Goal: Communication & Community: Answer question/provide support

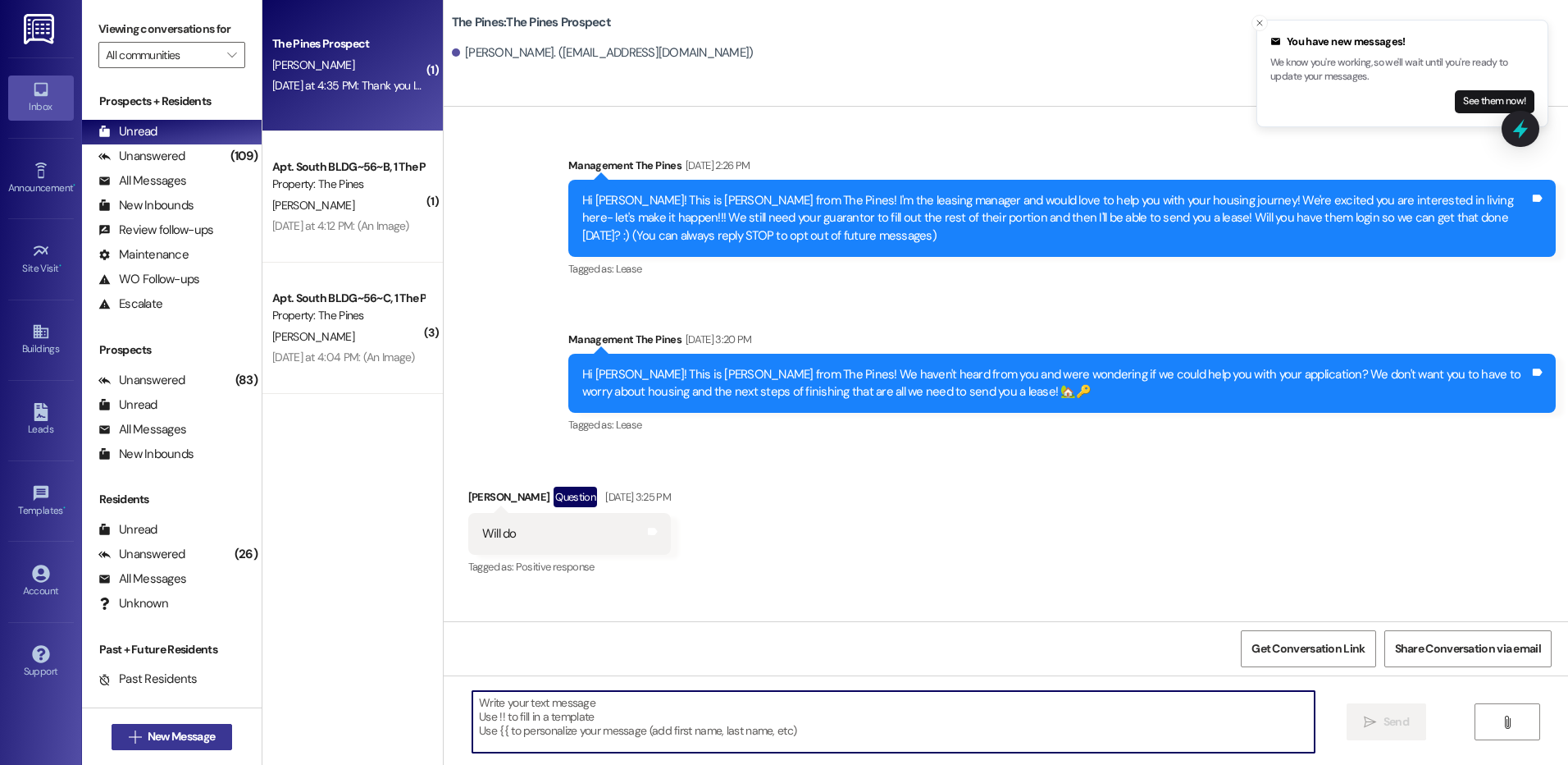
scroll to position [2203, 0]
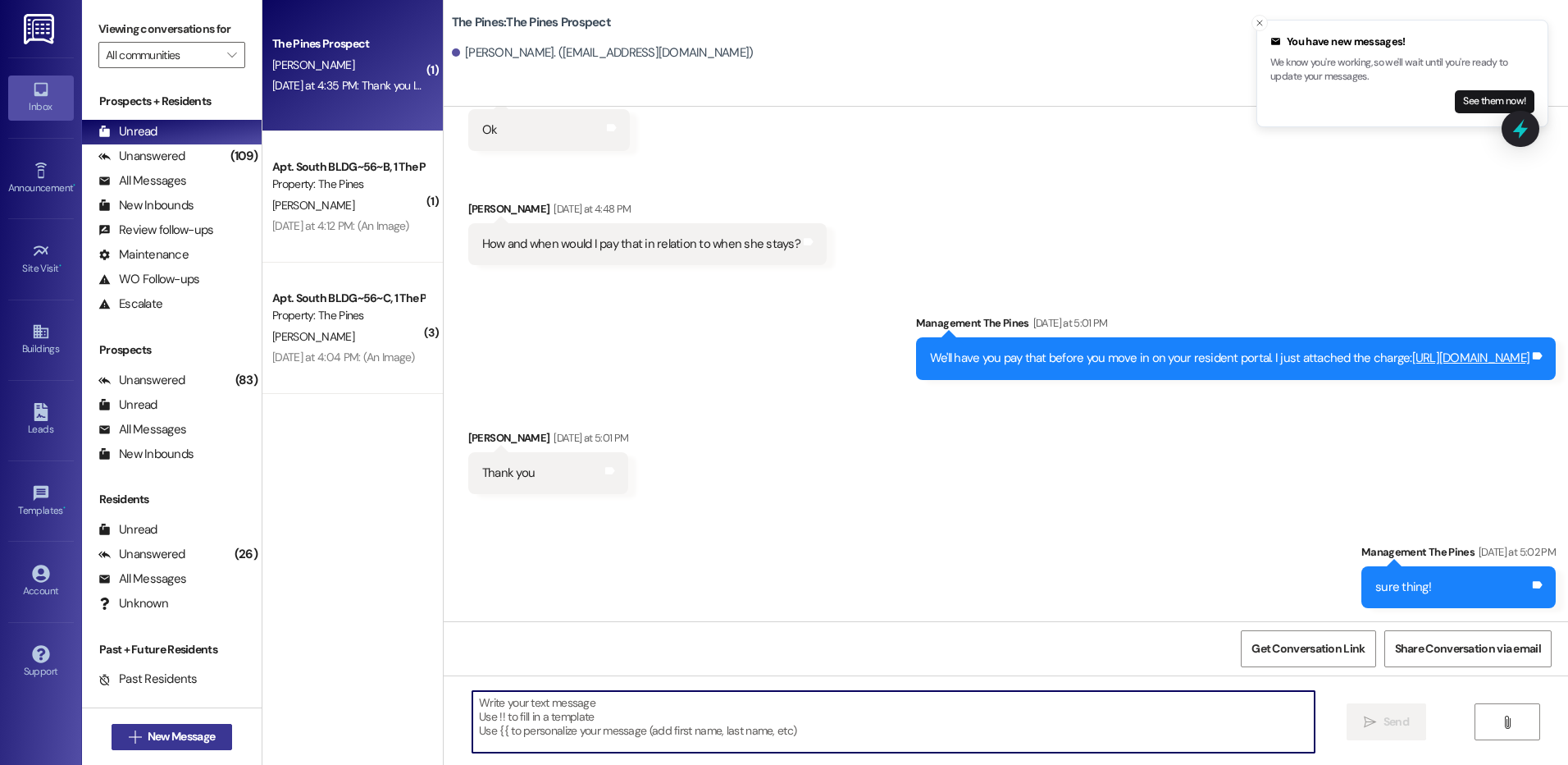
click at [190, 733] on span "New Message" at bounding box center [180, 736] width 67 height 17
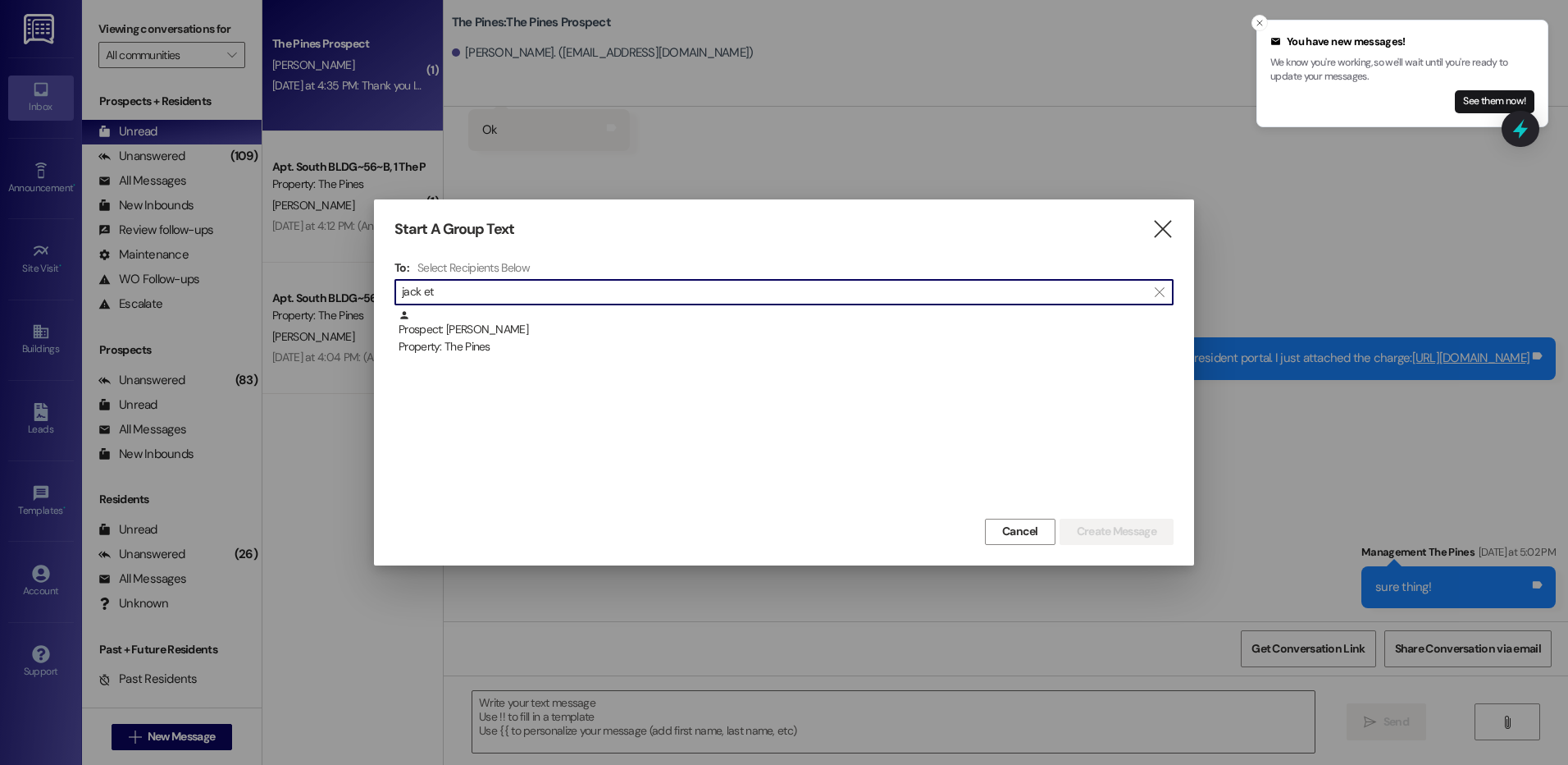
type input "jack et"
click at [502, 316] on div "Prospect: [PERSON_NAME] Property: The Pines" at bounding box center [786, 332] width 775 height 47
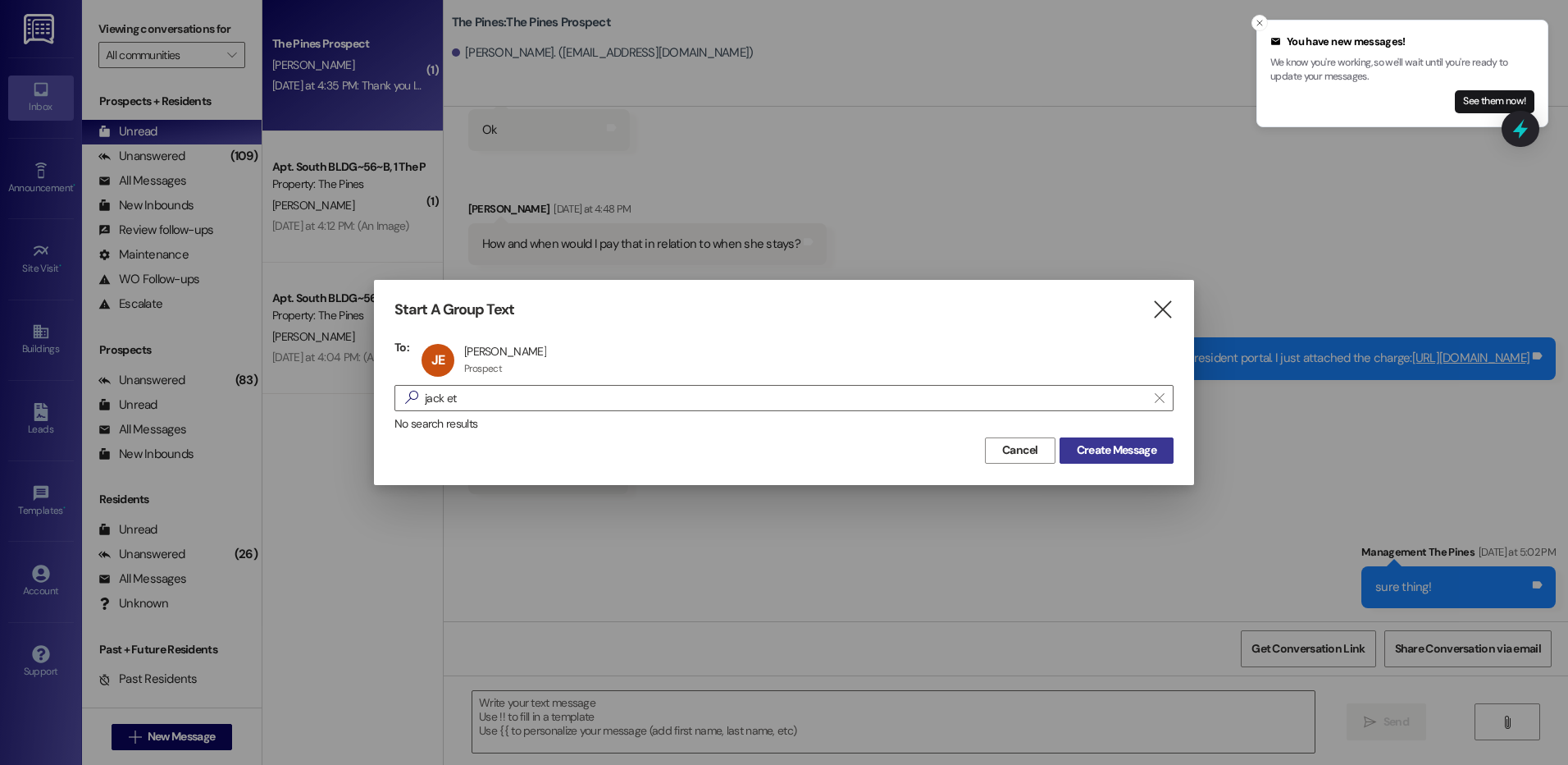
click at [1119, 451] on span "Create Message" at bounding box center [1117, 450] width 80 height 17
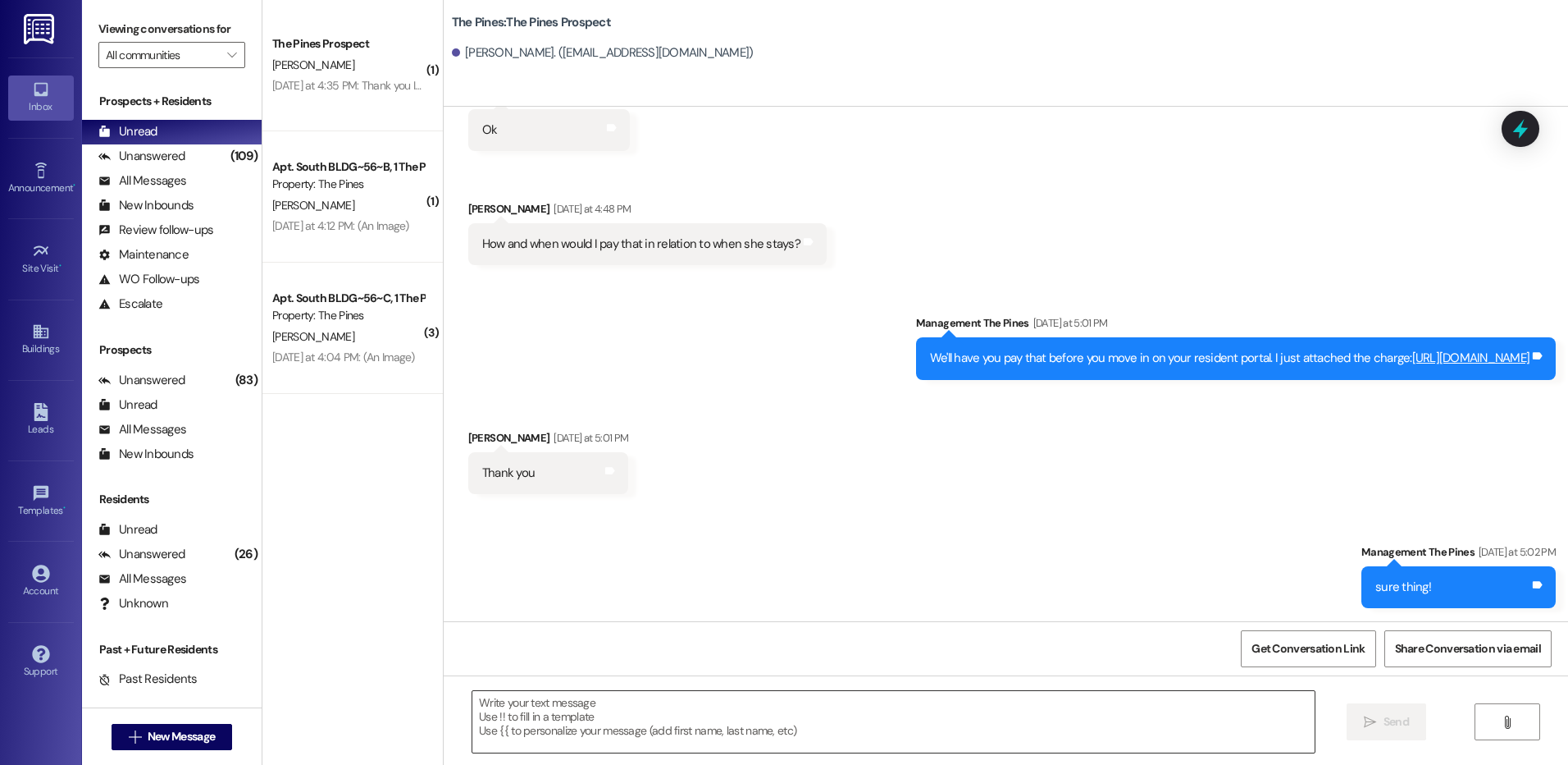
scroll to position [166, 0]
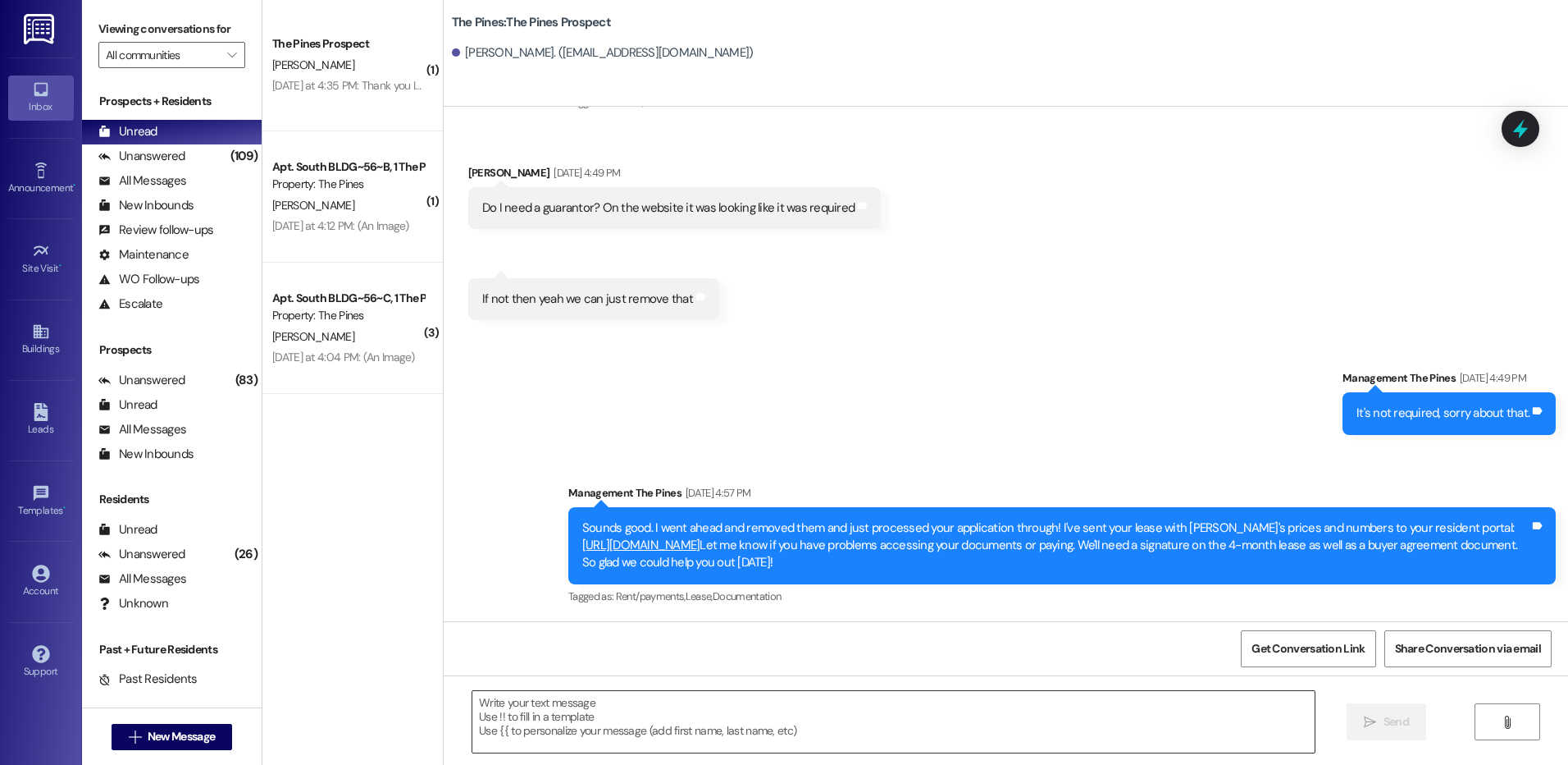
click at [1089, 717] on textarea at bounding box center [893, 721] width 841 height 62
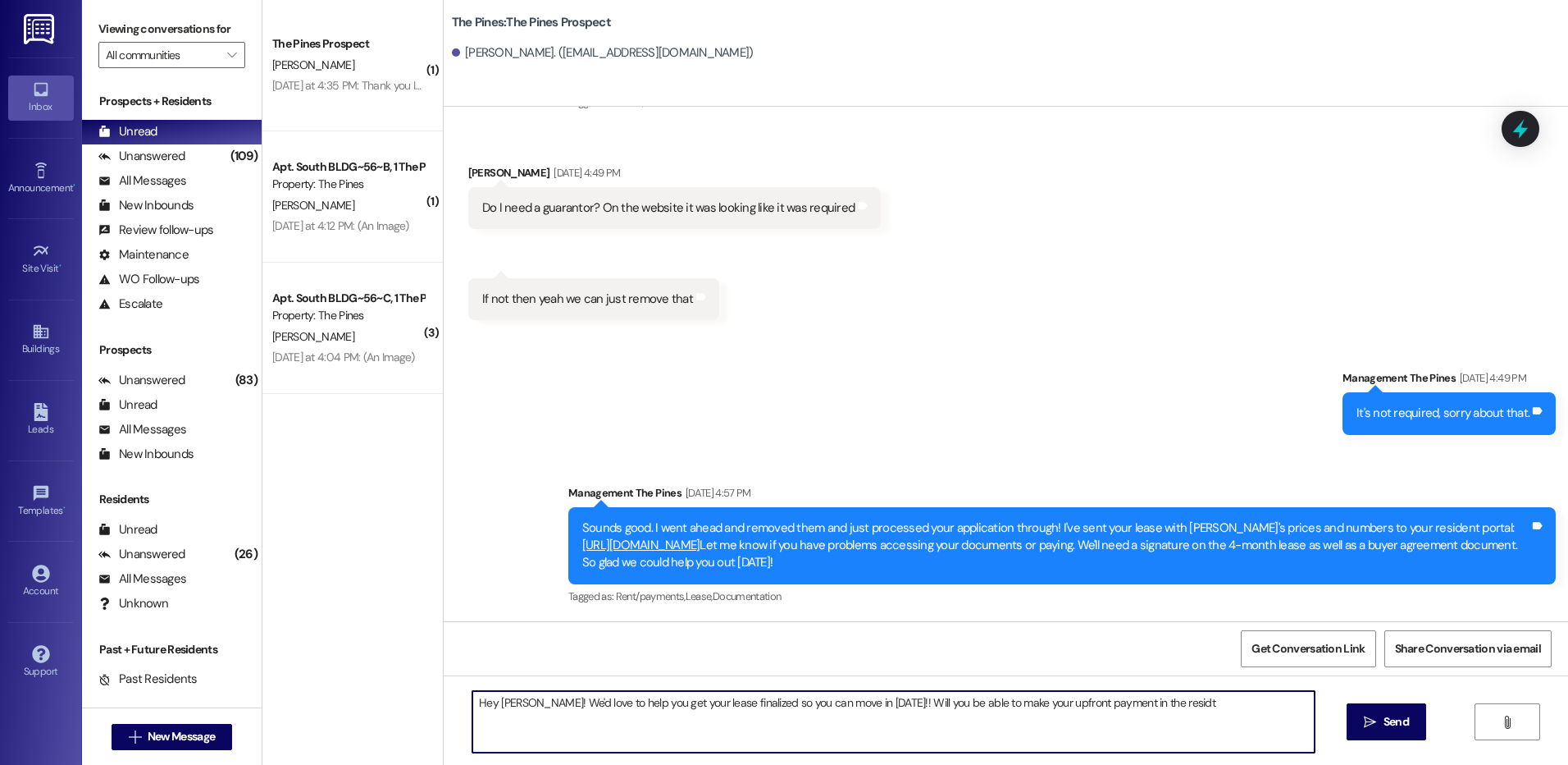
click at [1191, 701] on textarea "Hey [PERSON_NAME]! We'd love to help you get your lease finalized so you can mo…" at bounding box center [893, 721] width 841 height 62
type textarea "Hey [PERSON_NAME]! We'd love to help you get your lease finalized so you can mo…"
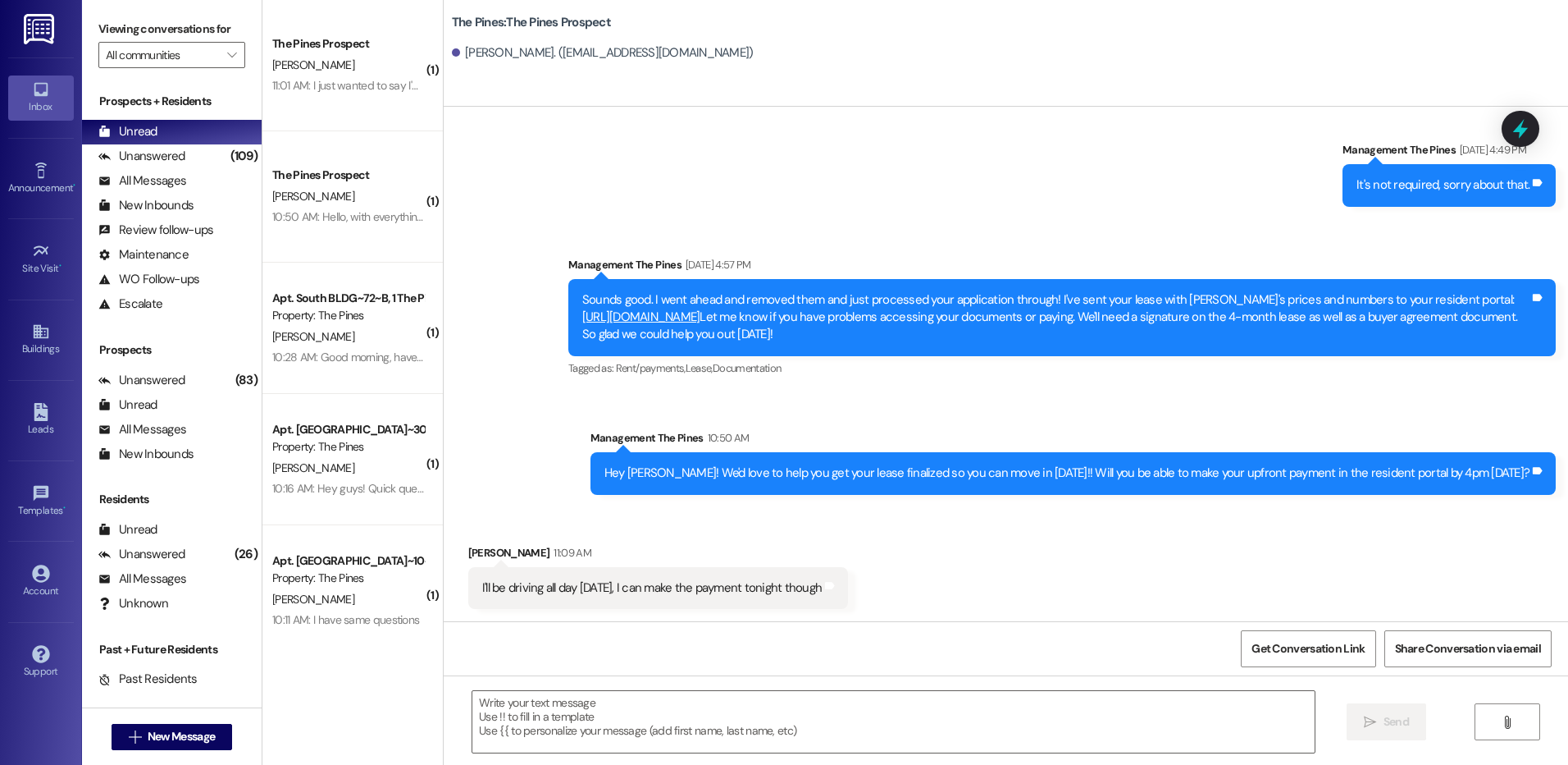
scroll to position [395, 0]
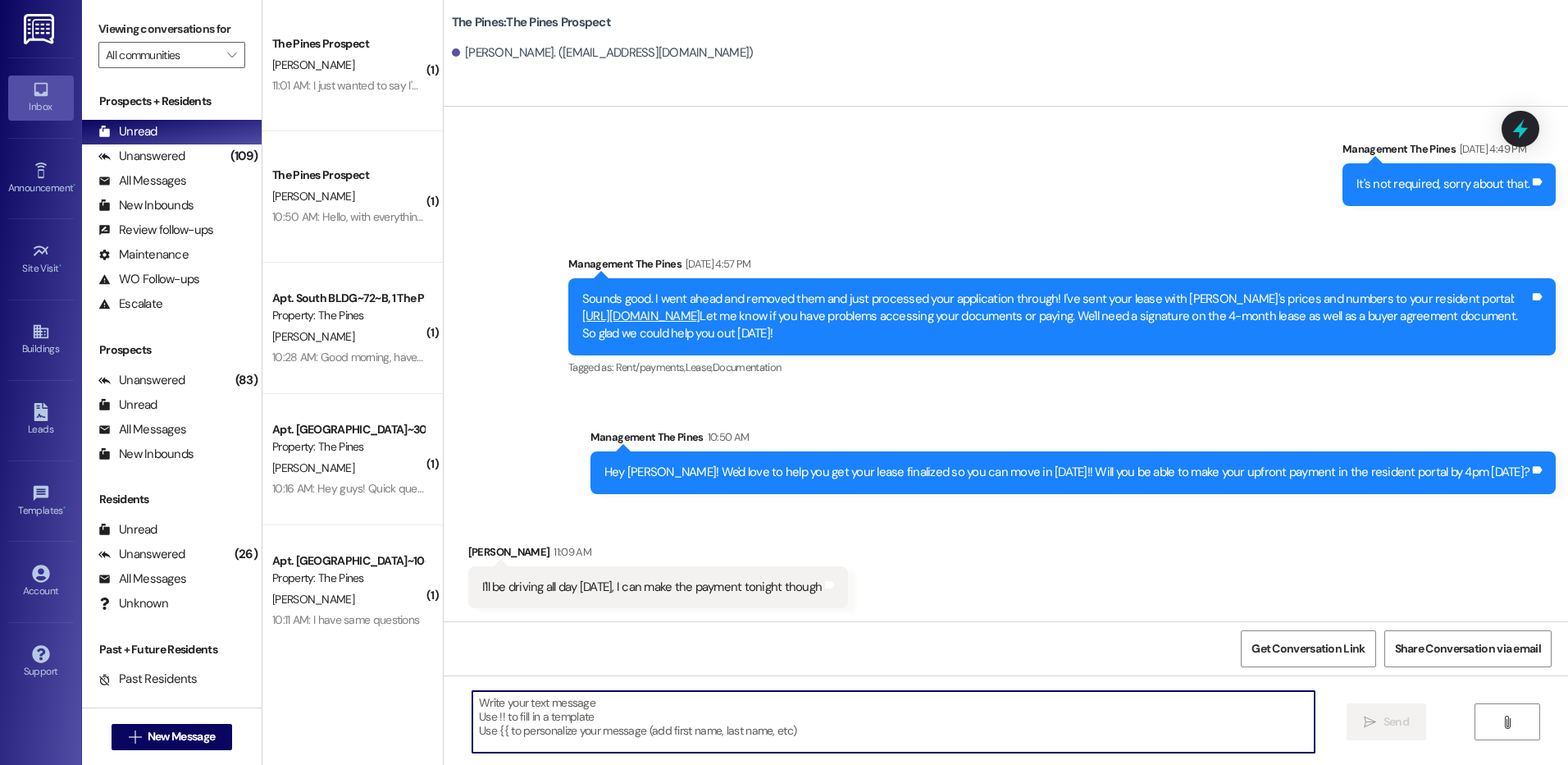
click at [854, 716] on textarea at bounding box center [893, 721] width 841 height 62
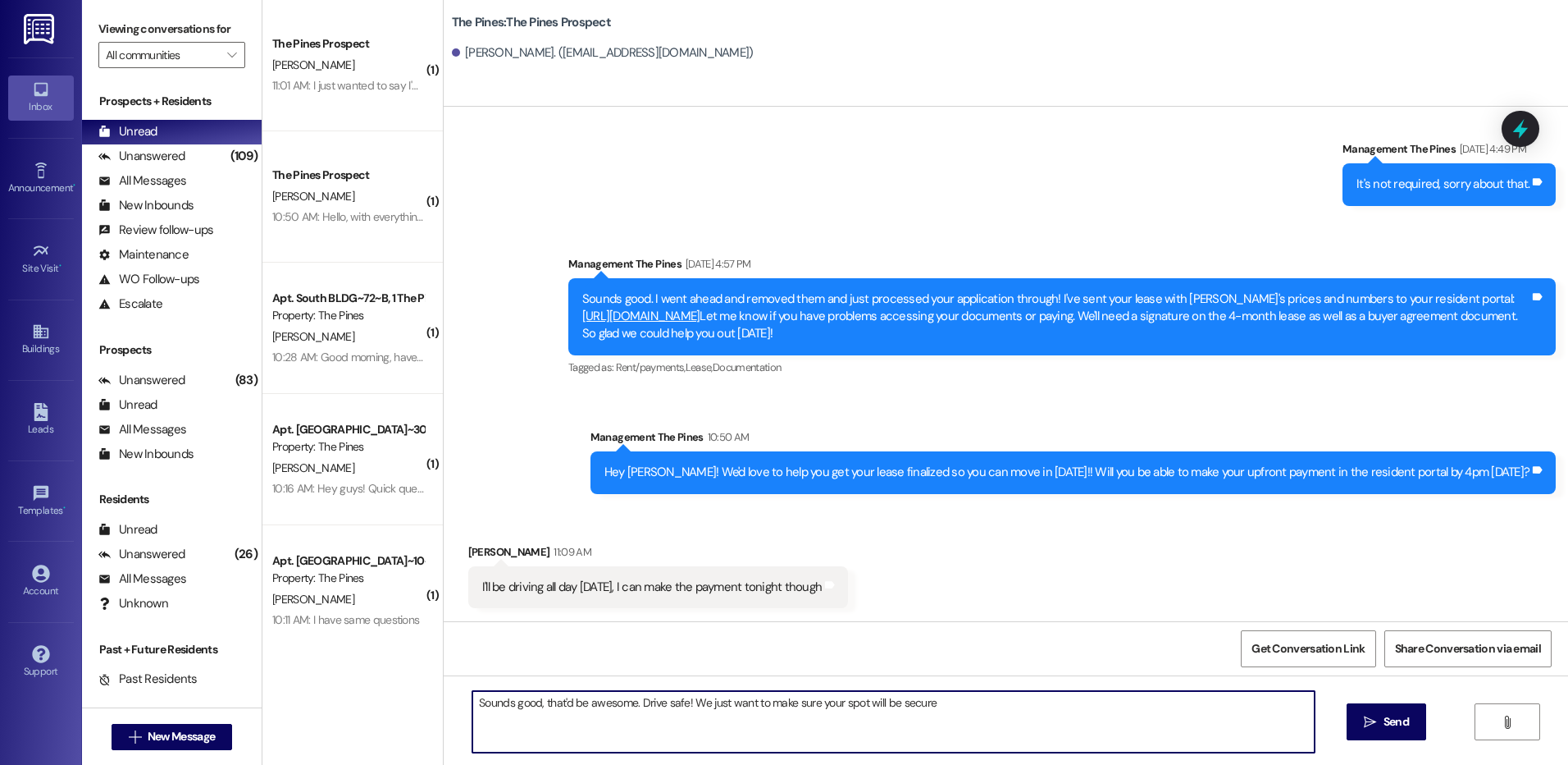
type textarea "Sounds good, that'd be awesome. Drive safe! We just want to make sure your spot…"
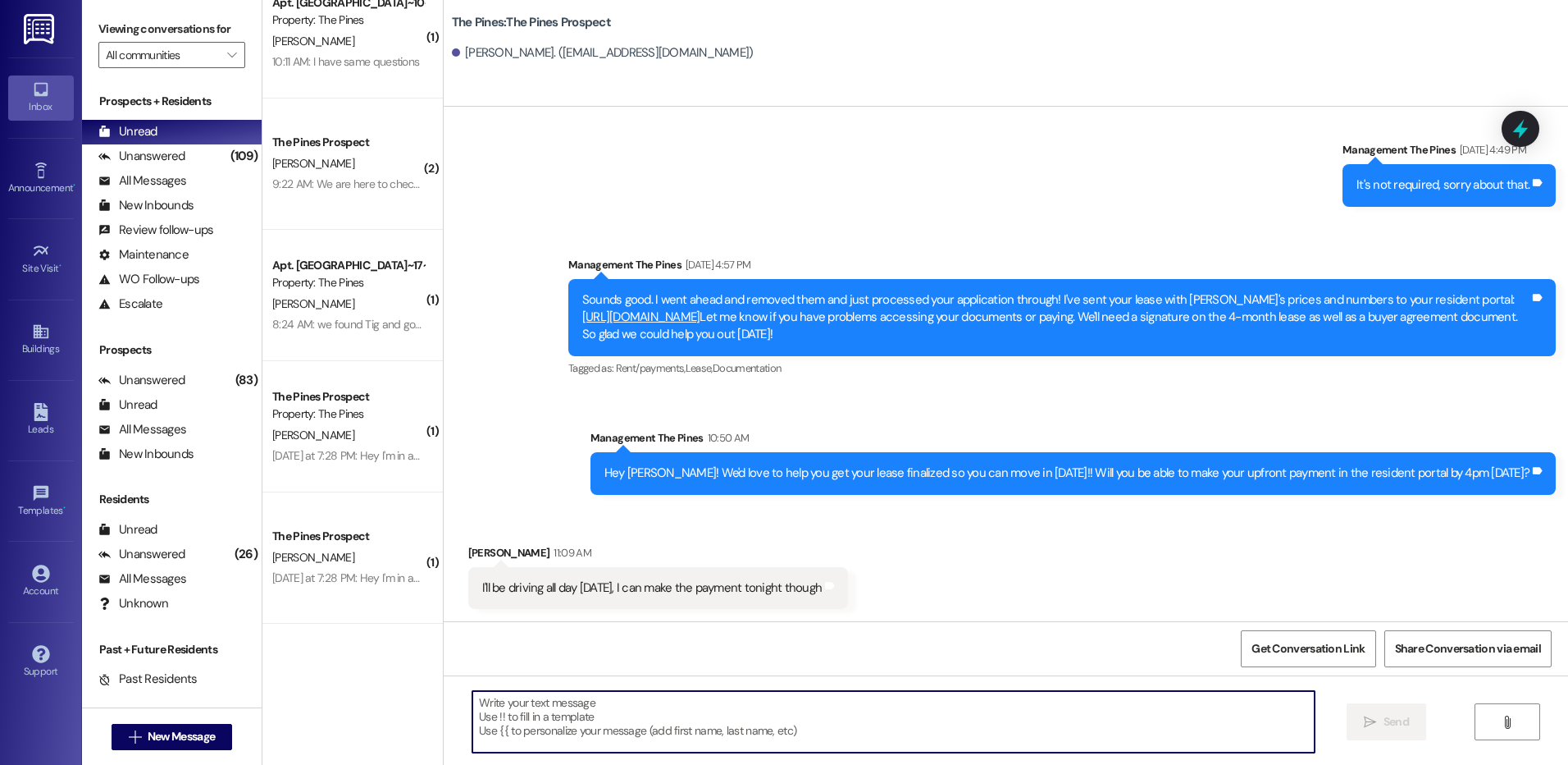
scroll to position [664, 0]
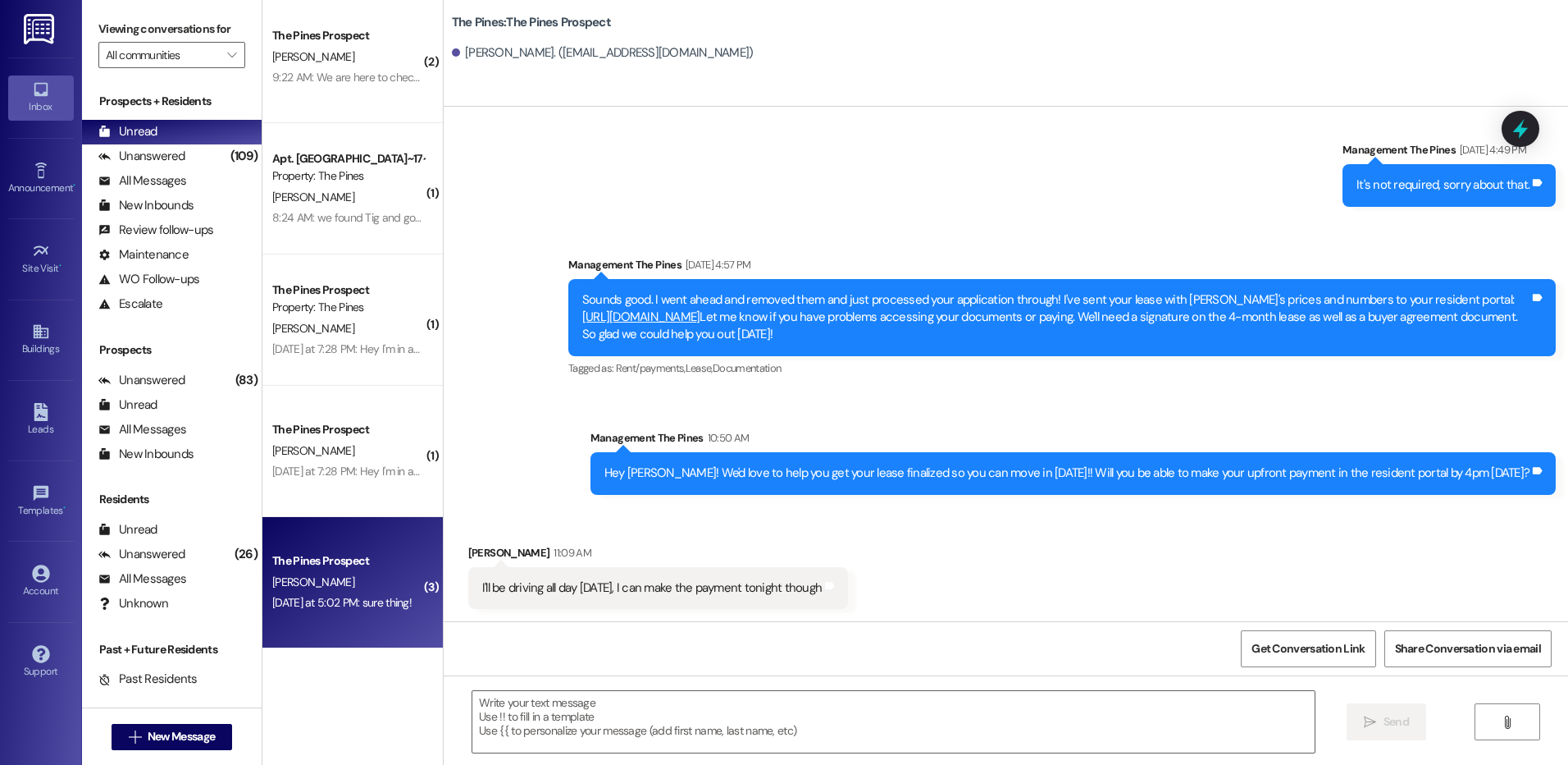
click at [351, 575] on div "[PERSON_NAME]" at bounding box center [348, 583] width 155 height 21
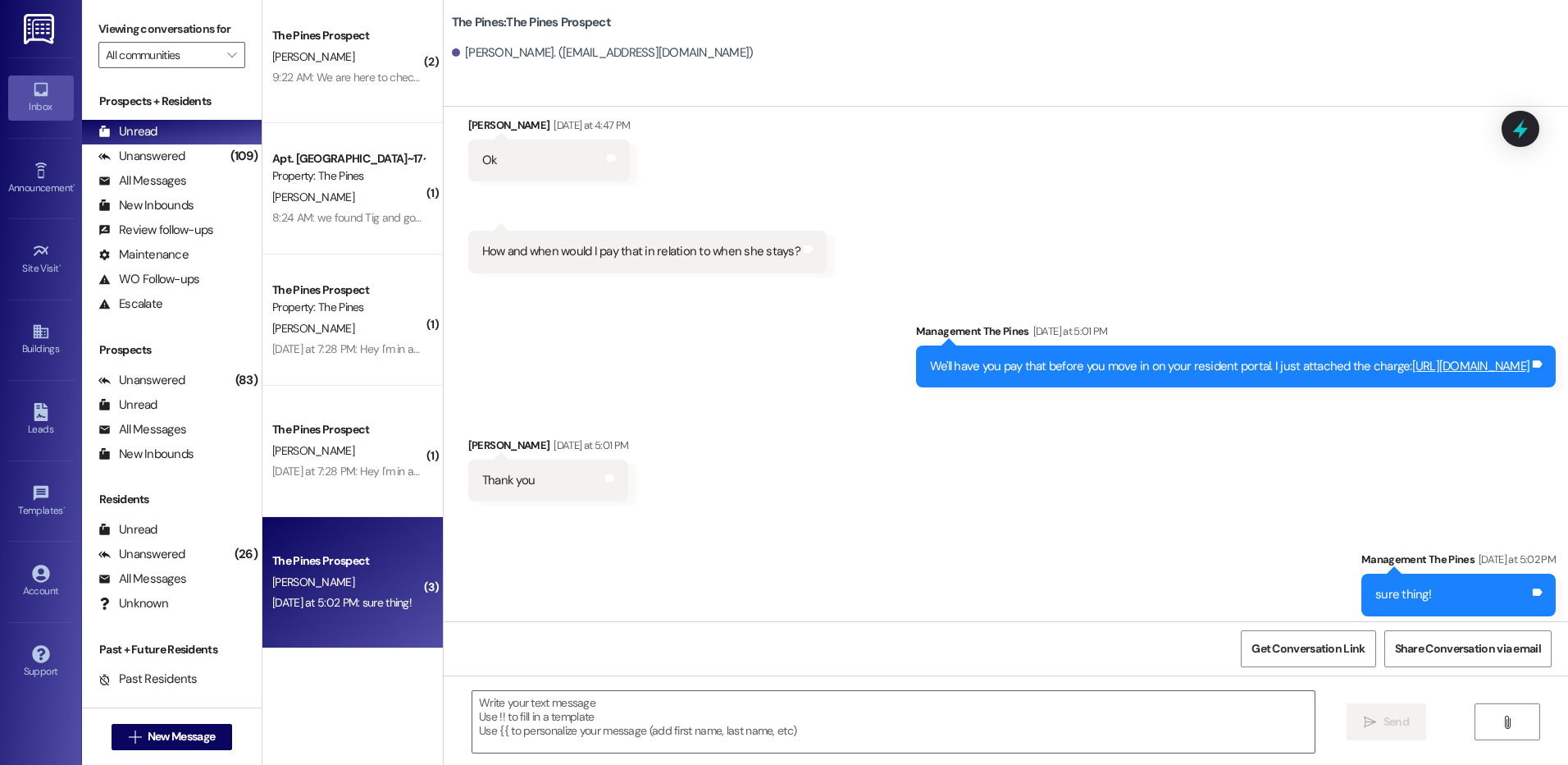
scroll to position [2205, 0]
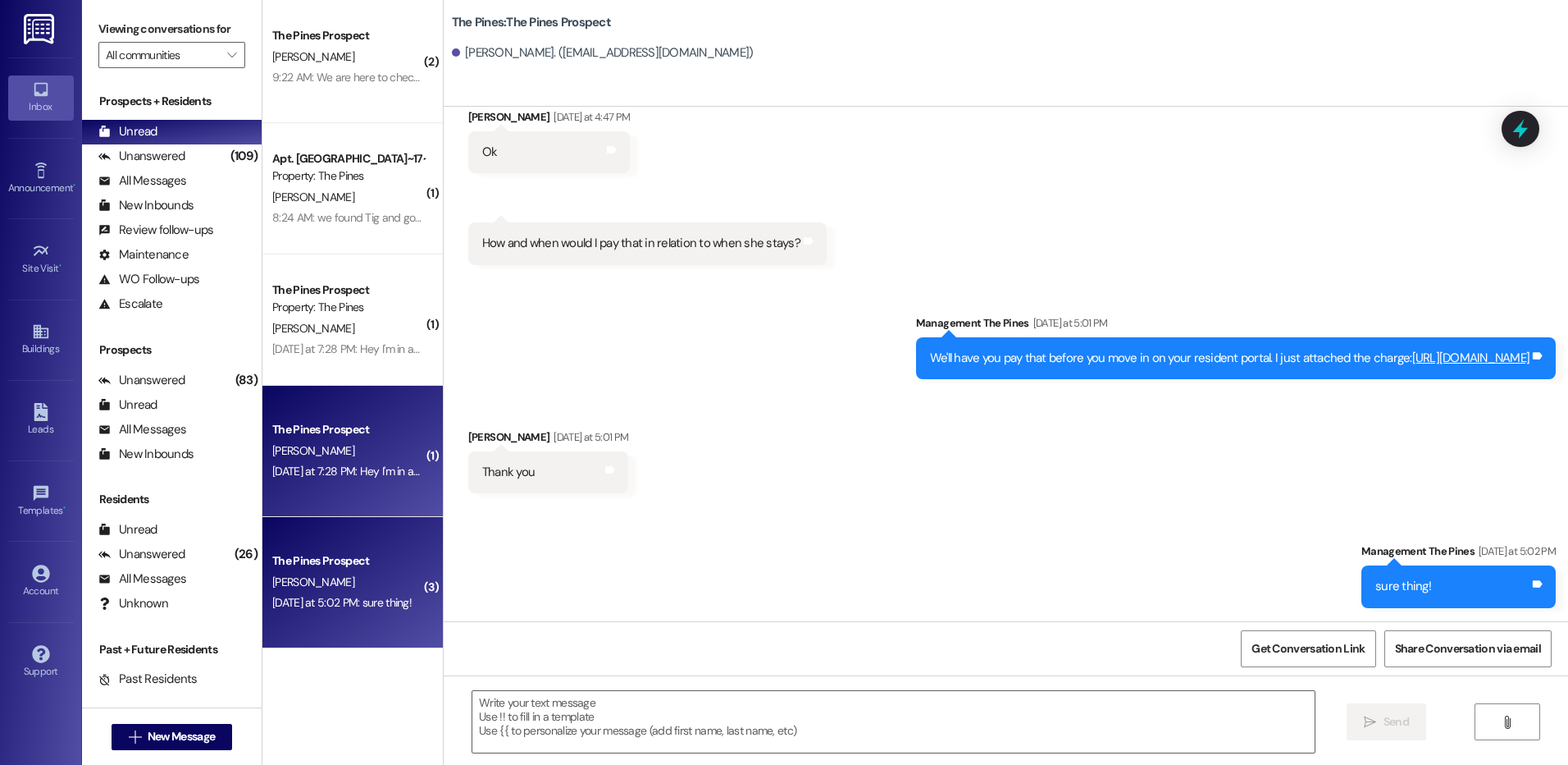
click at [363, 436] on div "The Pines Prospect" at bounding box center [349, 430] width 152 height 17
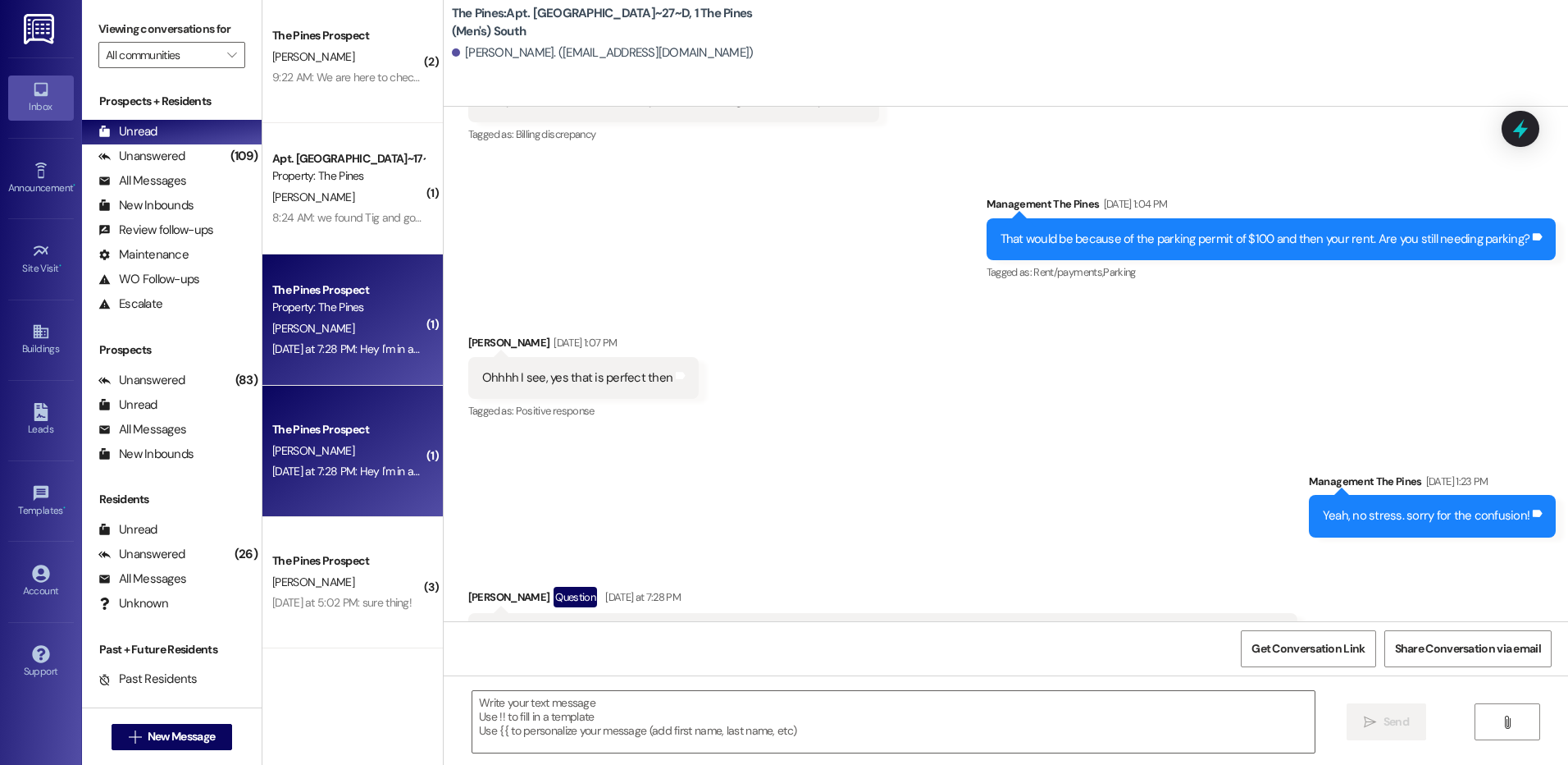
scroll to position [33768, 0]
click at [820, 717] on textarea at bounding box center [893, 721] width 841 height 62
click at [1148, 712] on textarea at bounding box center [893, 721] width 841 height 62
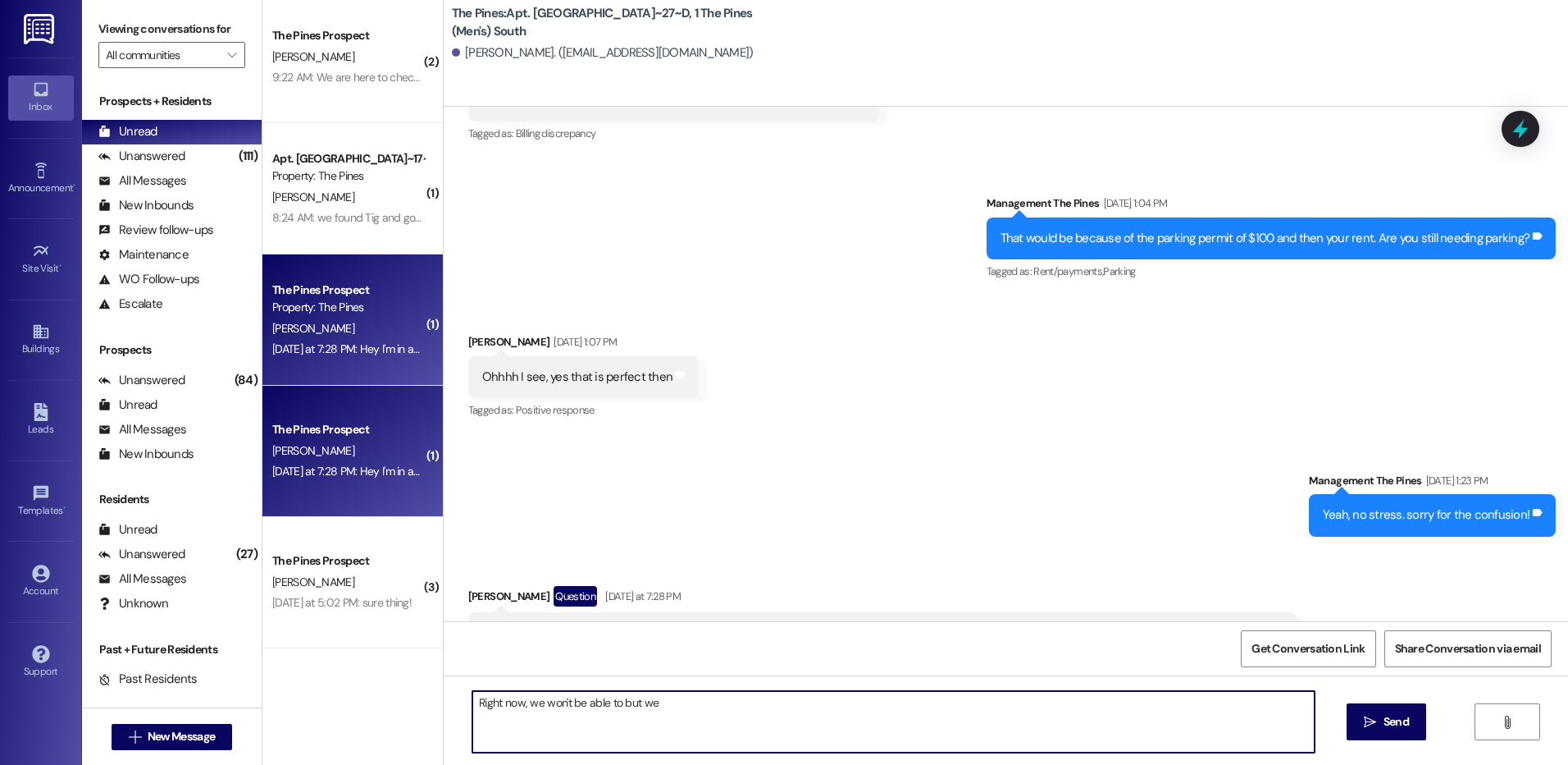
type textarea "Right now, we won't be able to but w"
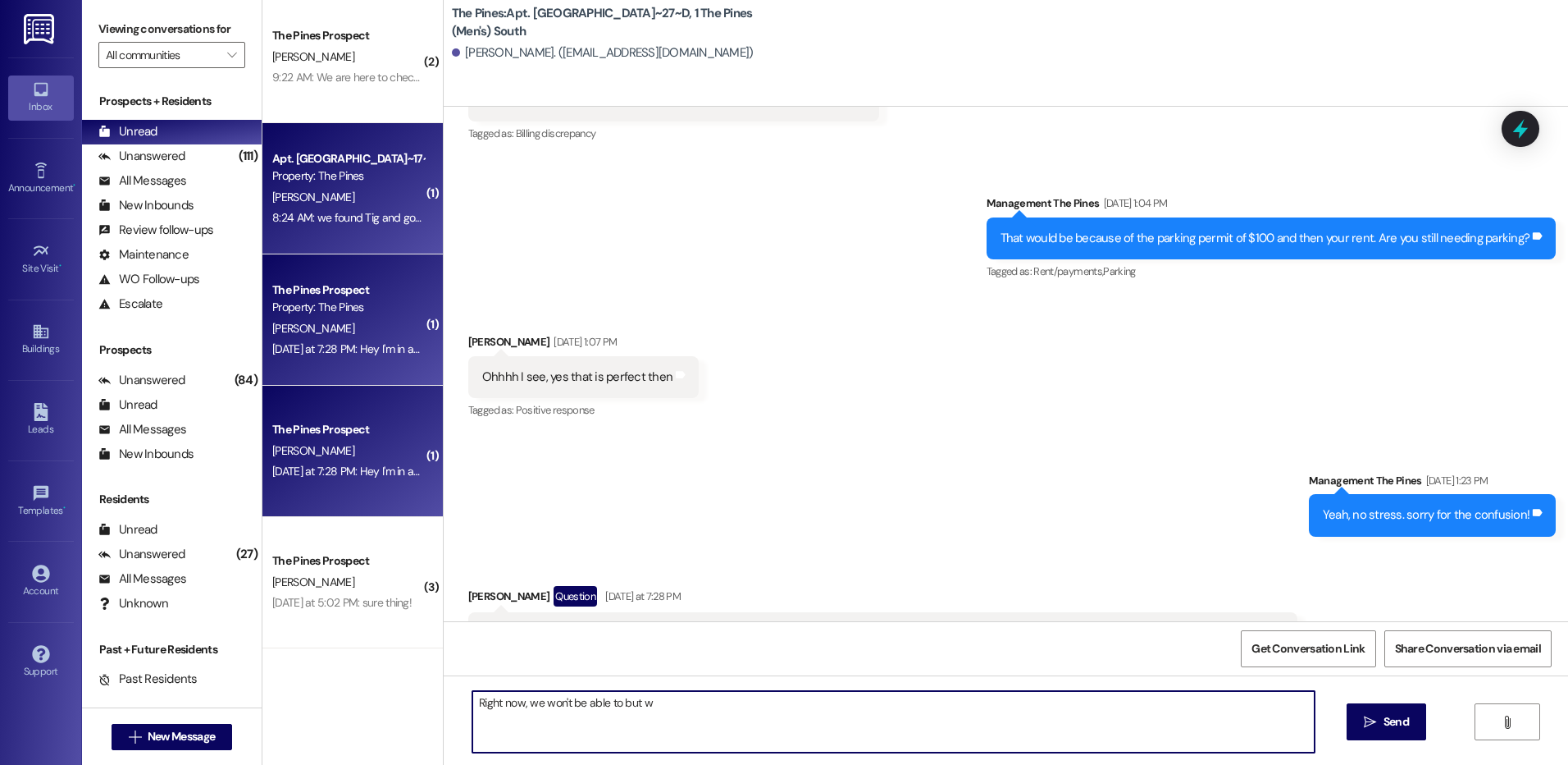
click at [350, 163] on div "Apt. [GEOGRAPHIC_DATA]~17~B, 1 The Pines (Women's) North" at bounding box center [349, 159] width 152 height 17
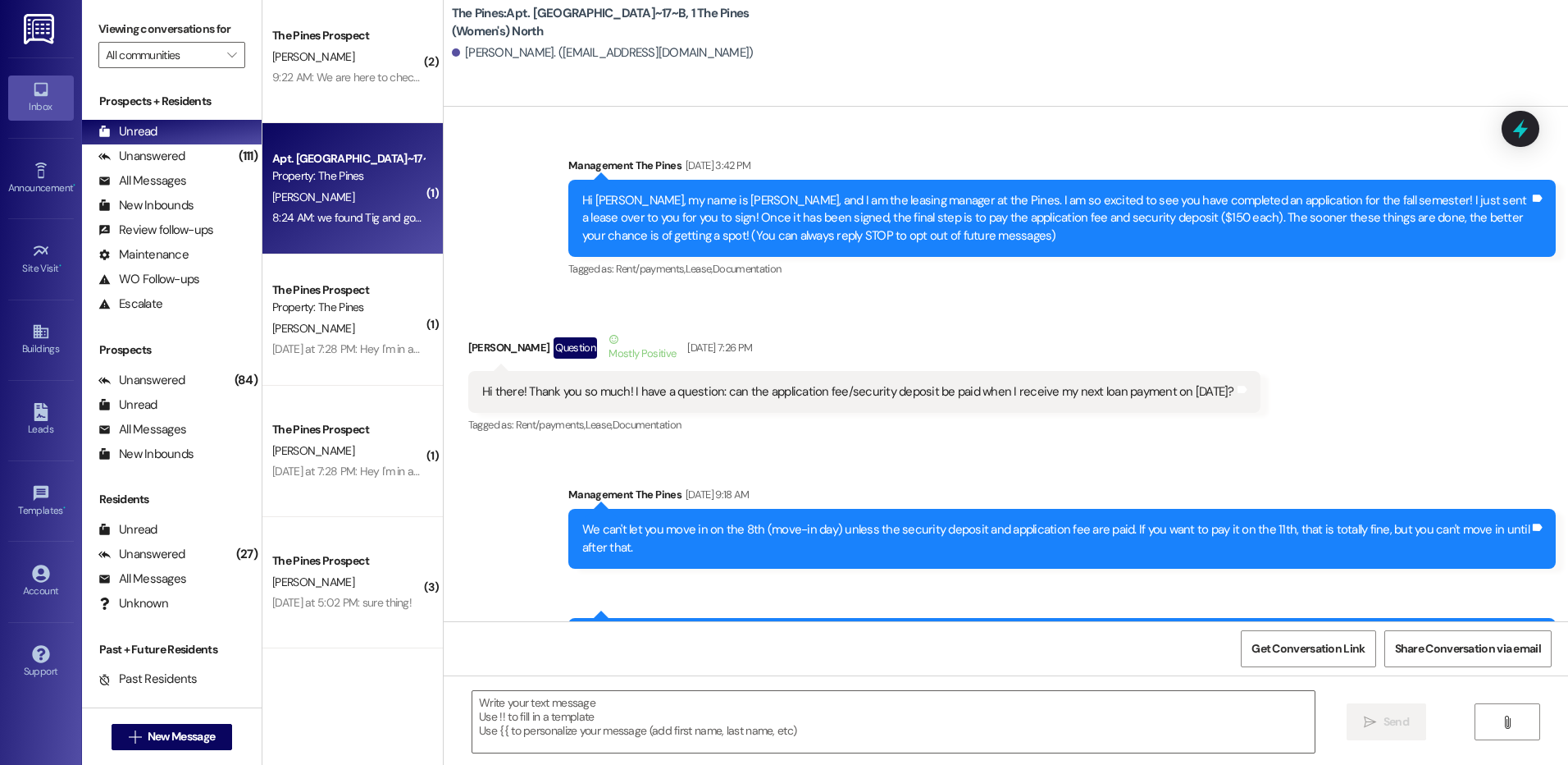
scroll to position [152883, 0]
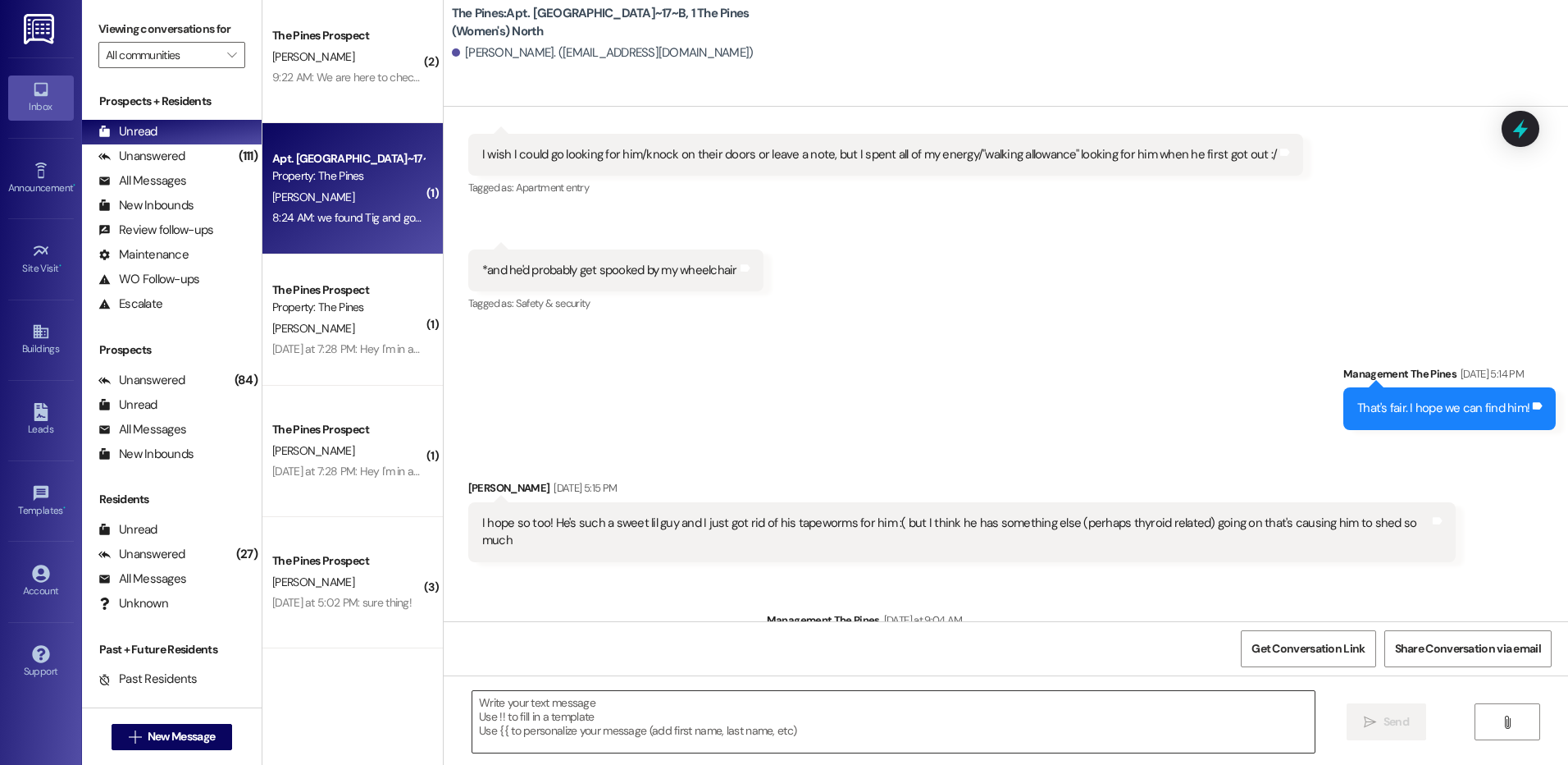
click at [1120, 707] on textarea at bounding box center [893, 721] width 841 height 62
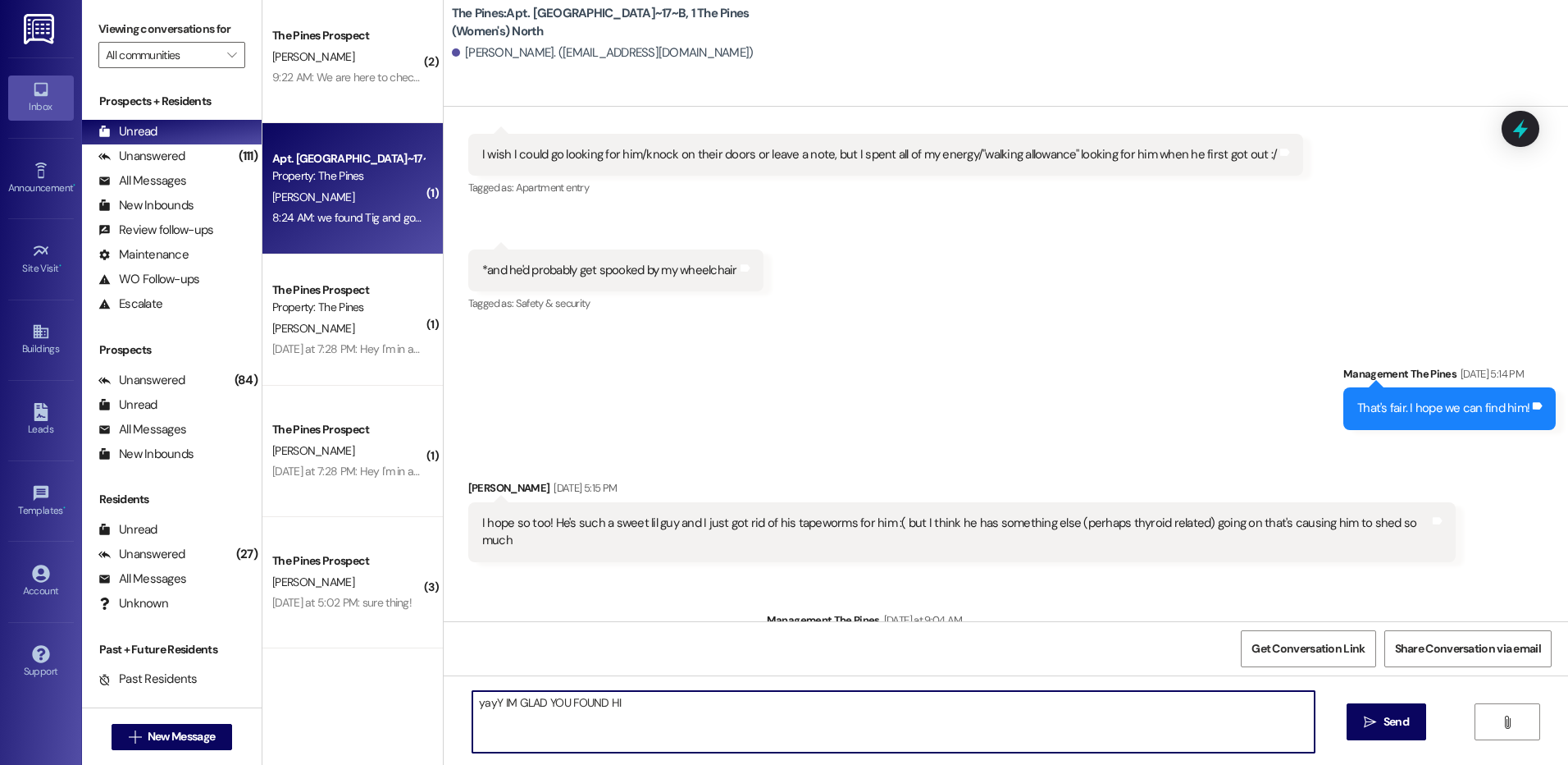
type textarea "yayY IM GLAD YOU FOUND HIM"
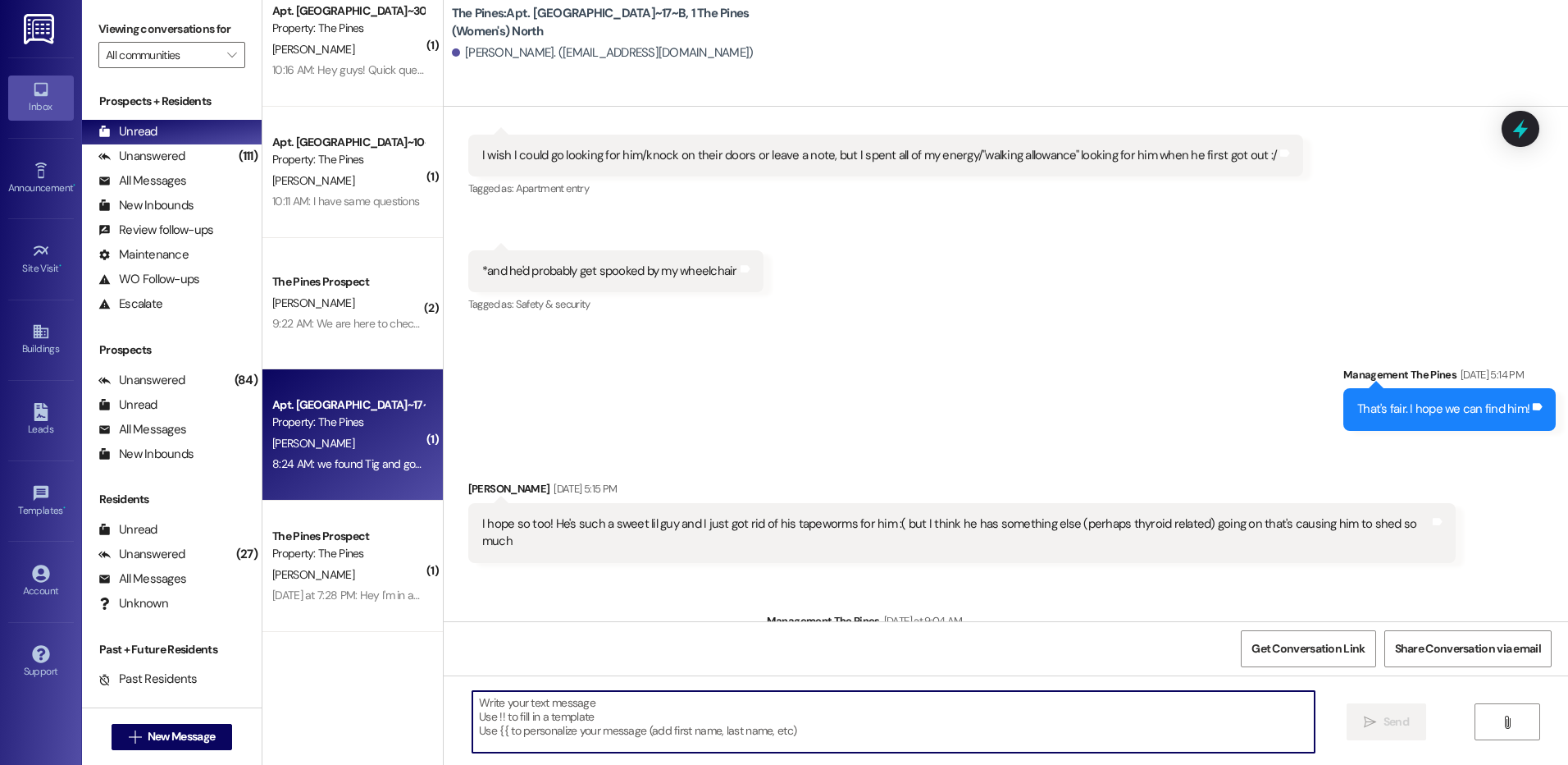
scroll to position [336, 0]
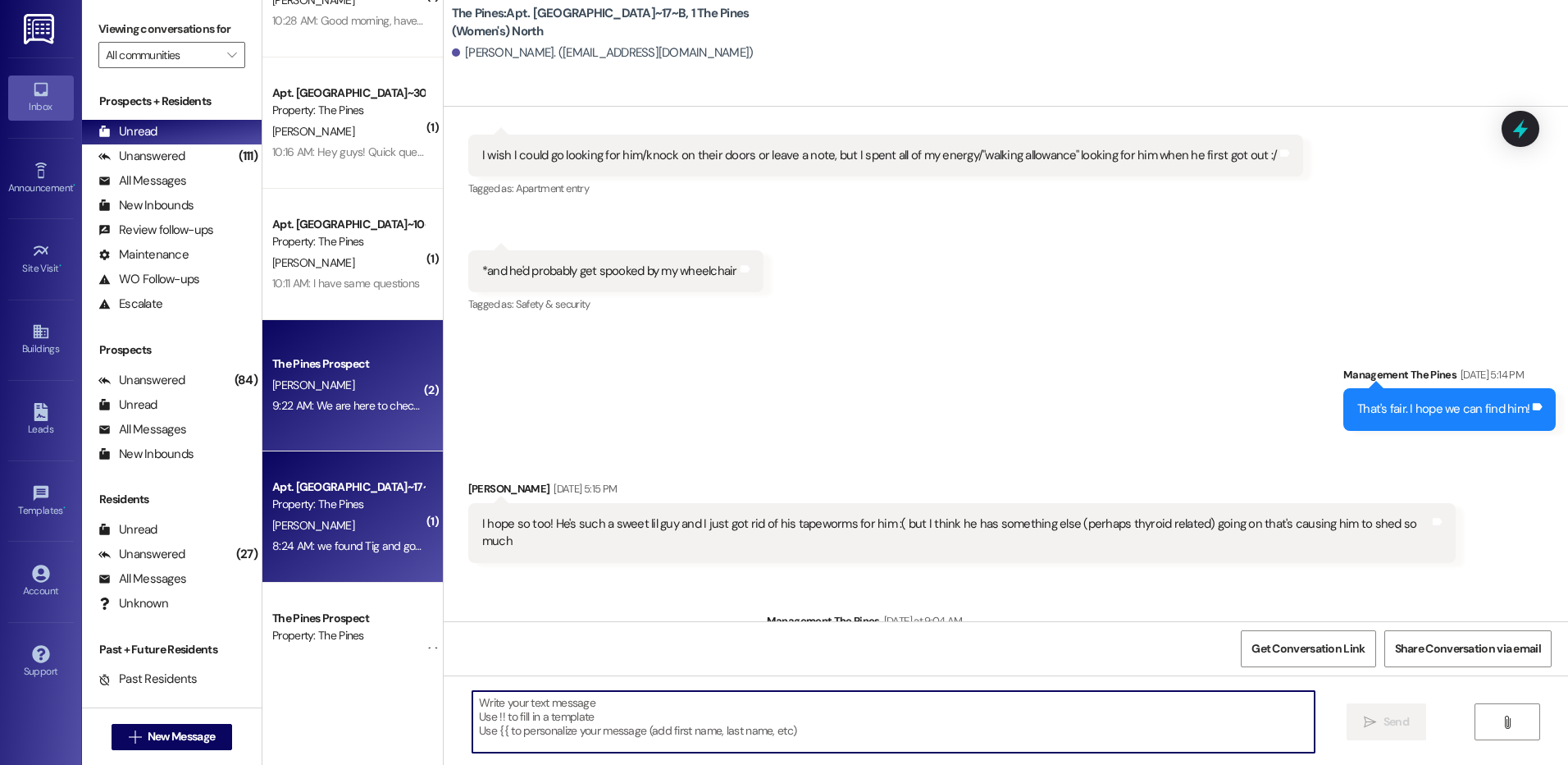
click at [375, 383] on div "[PERSON_NAME]" at bounding box center [348, 386] width 155 height 21
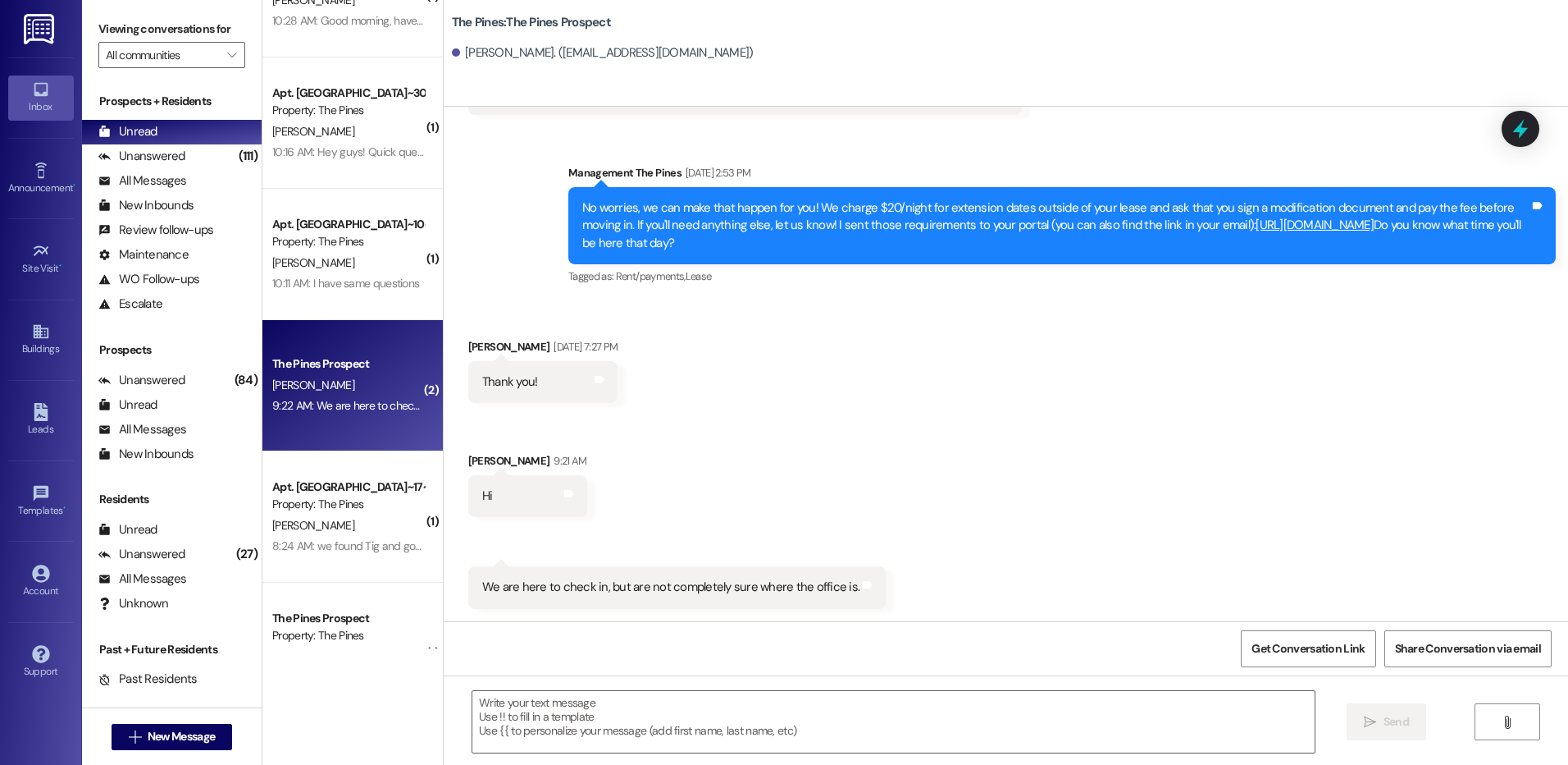
scroll to position [437, 0]
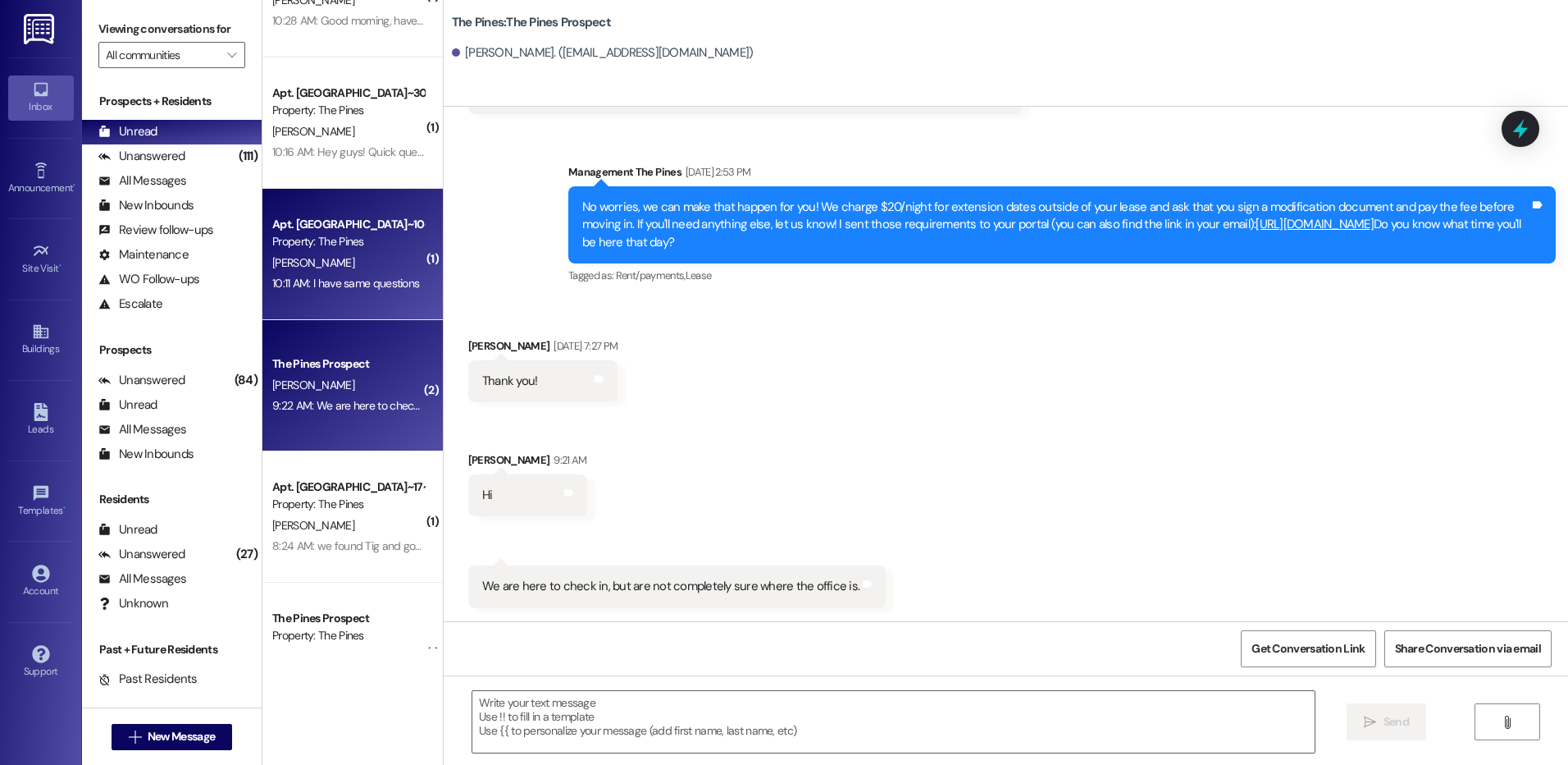
click at [357, 249] on div "Property: The Pines" at bounding box center [349, 241] width 152 height 17
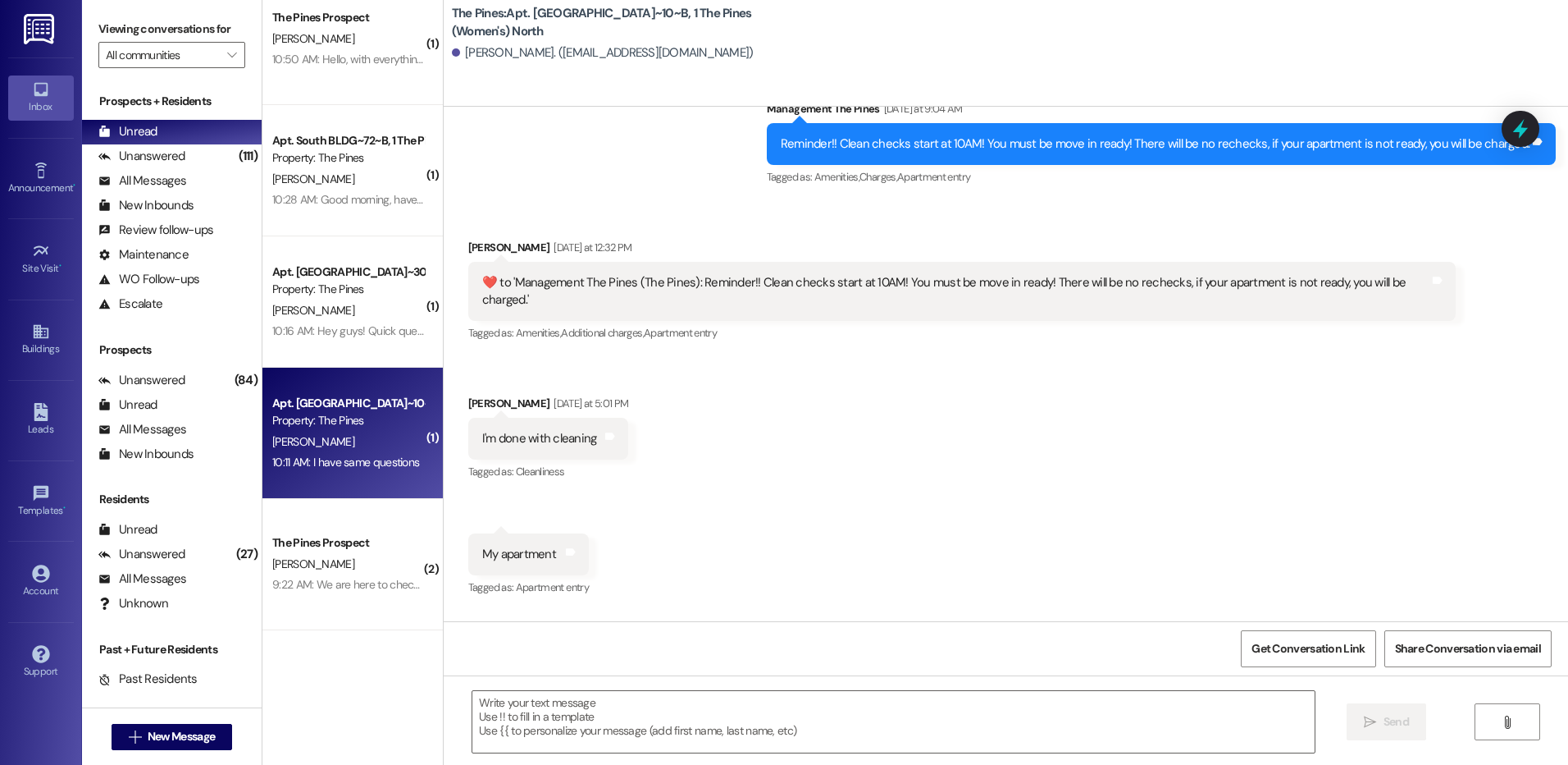
scroll to position [90, 0]
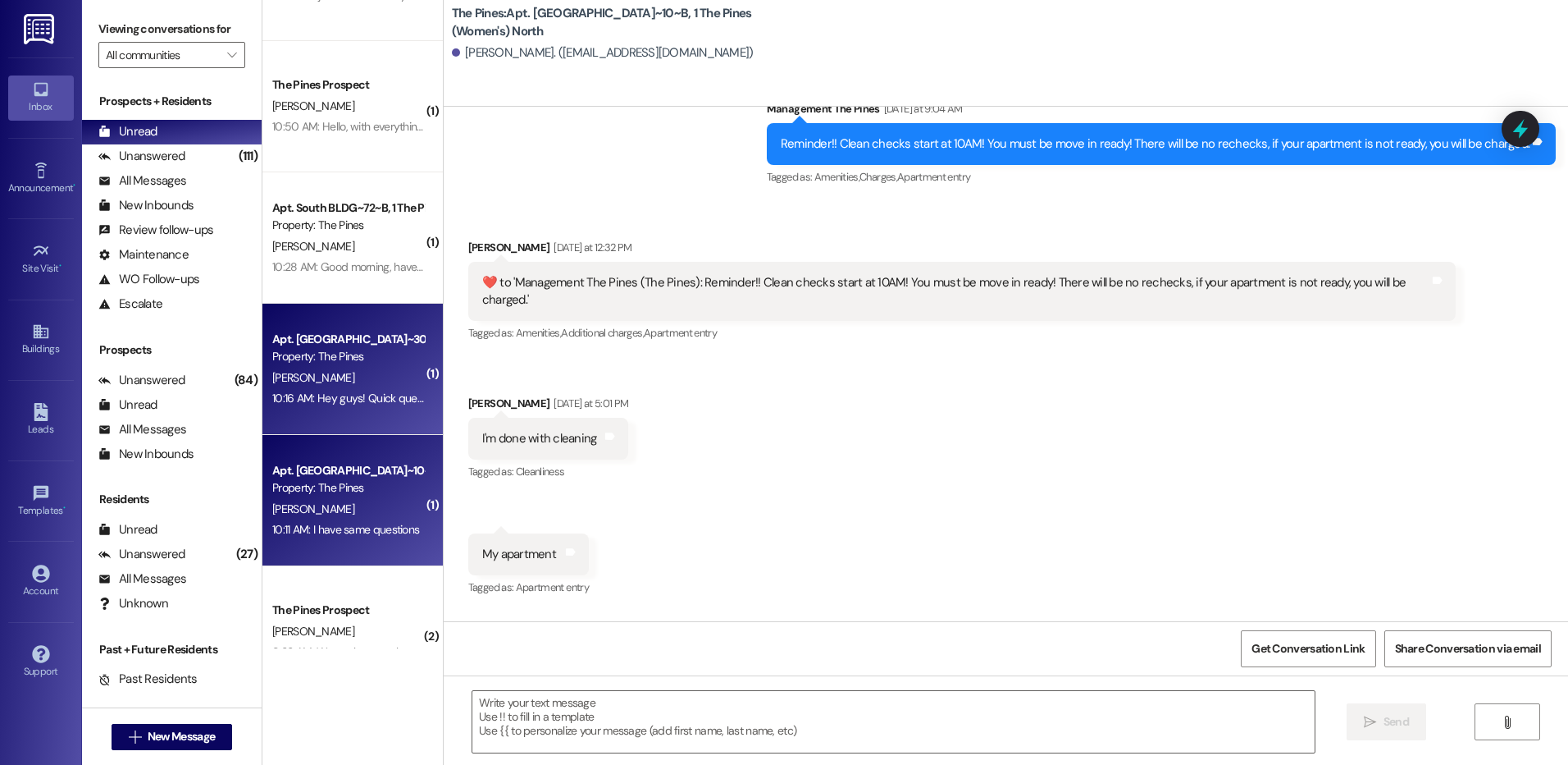
click at [348, 362] on div "Property: The Pines" at bounding box center [349, 356] width 152 height 17
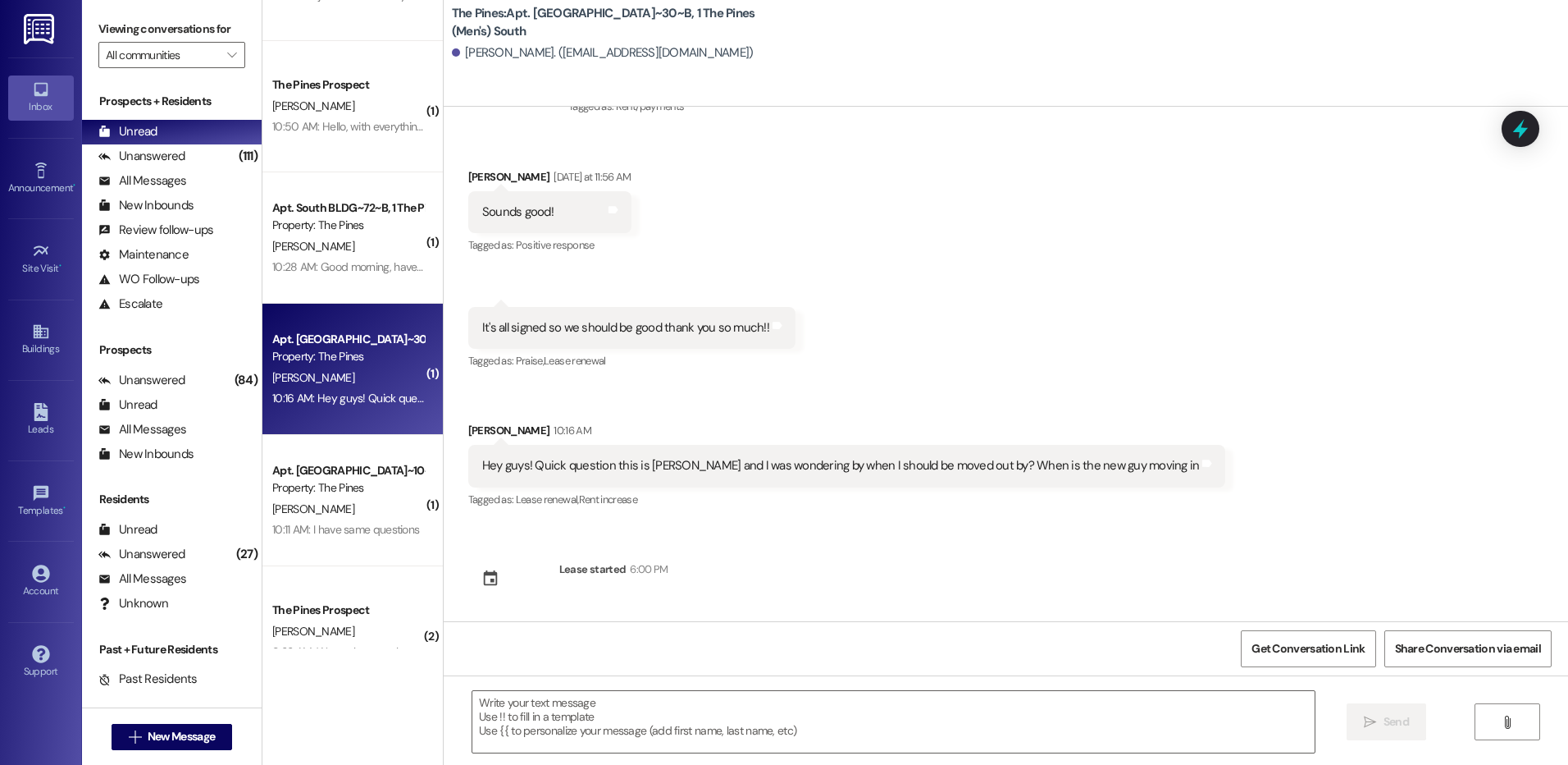
scroll to position [2876, 0]
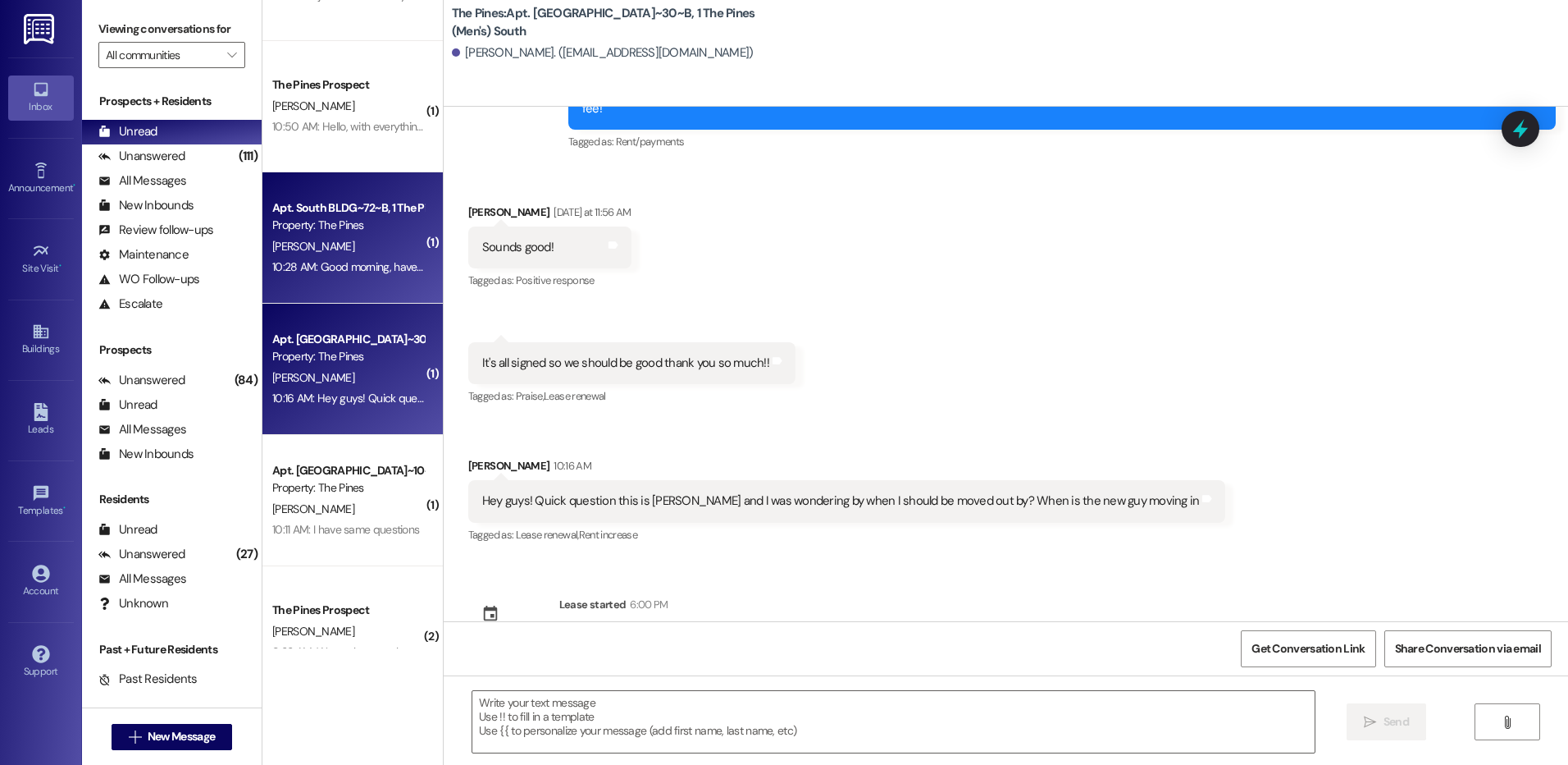
click at [369, 232] on div "Property: The Pines" at bounding box center [349, 225] width 152 height 17
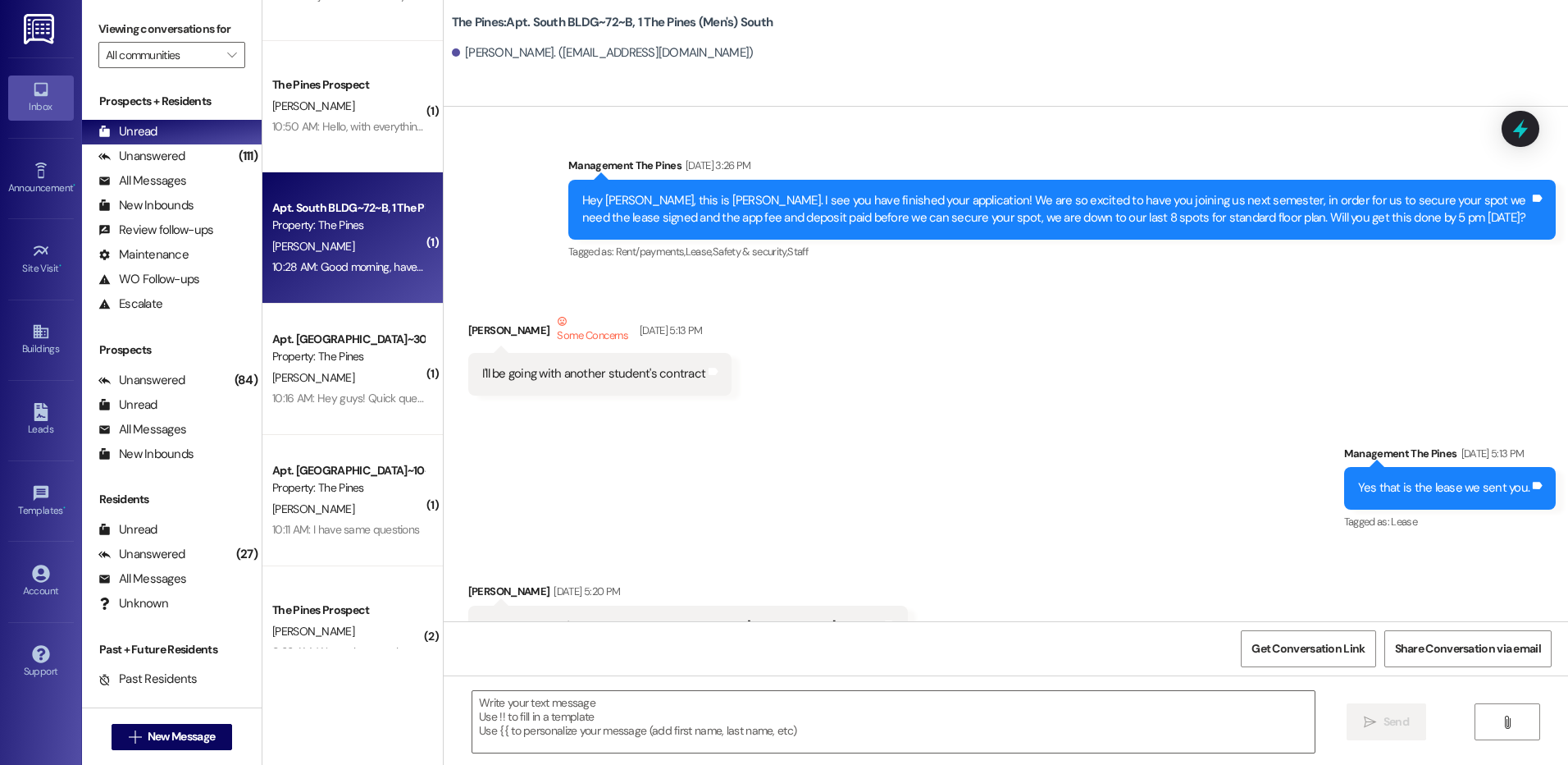
scroll to position [119534, 0]
